Goal: Transaction & Acquisition: Purchase product/service

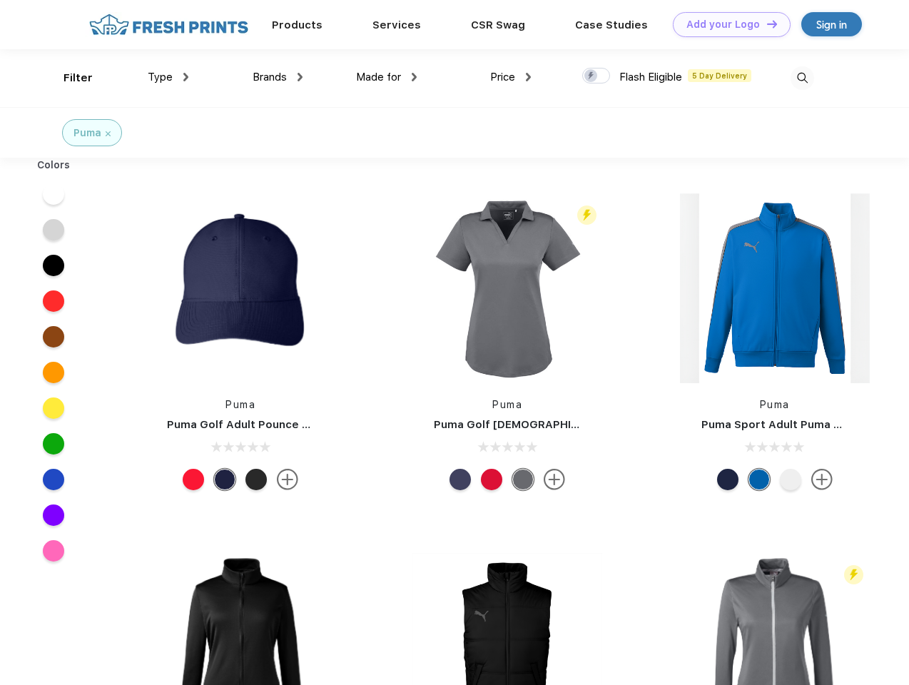
scroll to position [1, 0]
click at [727, 24] on link "Add your Logo Design Tool" at bounding box center [732, 24] width 118 height 25
click at [0, 0] on div "Design Tool" at bounding box center [0, 0] width 0 height 0
click at [766, 24] on link "Add your Logo Design Tool" at bounding box center [732, 24] width 118 height 25
click at [69, 78] on div "Filter" at bounding box center [78, 78] width 29 height 16
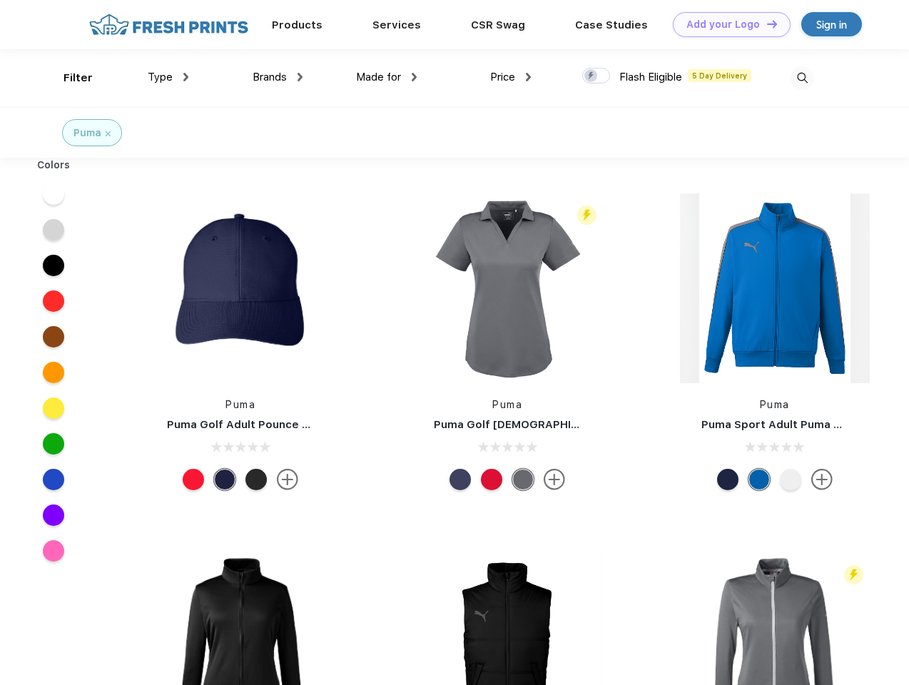
click at [168, 77] on span "Type" at bounding box center [160, 77] width 25 height 13
click at [278, 77] on span "Brands" at bounding box center [270, 77] width 34 height 13
click at [387, 77] on span "Made for" at bounding box center [378, 77] width 45 height 13
click at [511, 77] on span "Price" at bounding box center [502, 77] width 25 height 13
click at [597, 76] on div at bounding box center [596, 76] width 28 height 16
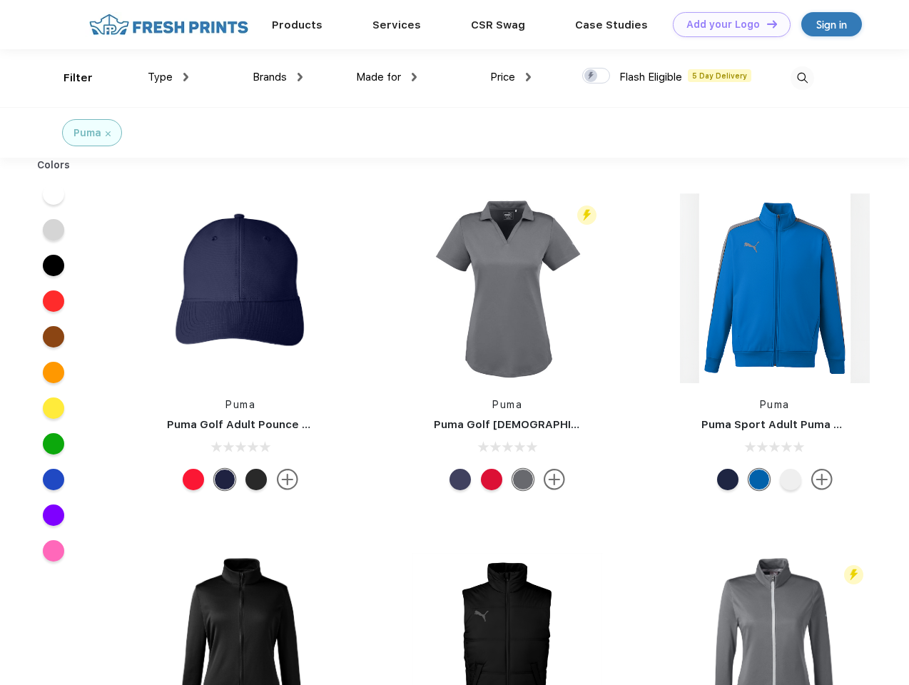
click at [592, 76] on input "checkbox" at bounding box center [586, 71] width 9 height 9
click at [802, 78] on img at bounding box center [803, 78] width 24 height 24
